Goal: Browse casually: Explore the website without a specific task or goal

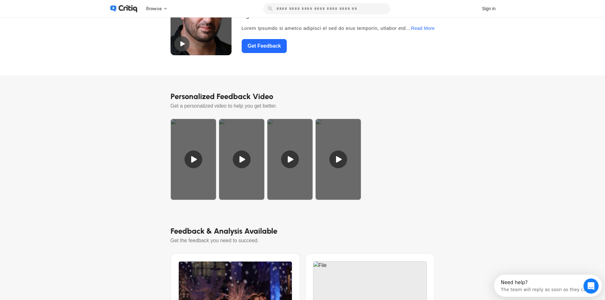
click at [340, 162] on div at bounding box center [338, 159] width 46 height 81
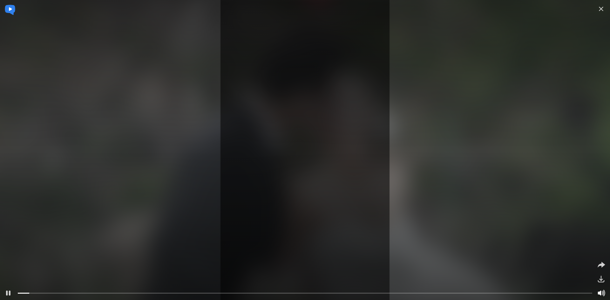
click at [600, 291] on icon at bounding box center [600, 293] width 5 height 5
click at [600, 293] on icon at bounding box center [601, 293] width 7 height 5
click at [8, 291] on icon at bounding box center [8, 293] width 9 height 9
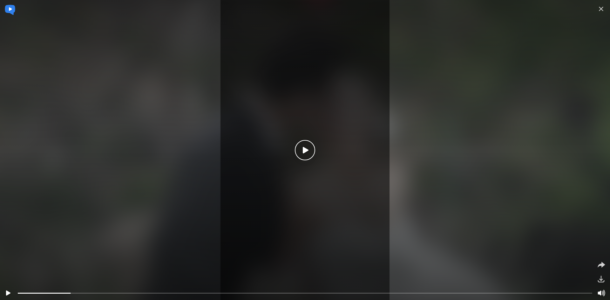
click at [601, 294] on icon at bounding box center [601, 293] width 9 height 9
click at [599, 293] on icon at bounding box center [601, 293] width 7 height 5
click at [8, 293] on icon at bounding box center [8, 293] width 4 height 5
click at [8, 293] on icon at bounding box center [8, 293] width 9 height 9
click at [602, 293] on icon at bounding box center [601, 293] width 9 height 9
